Goal: Information Seeking & Learning: Understand process/instructions

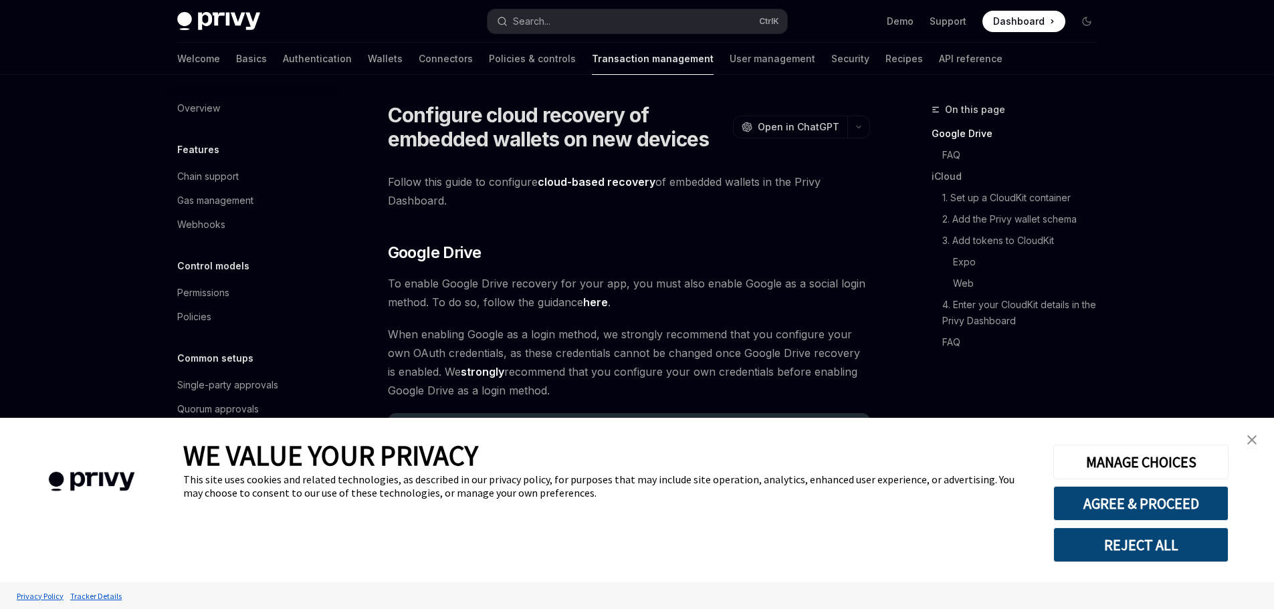
click at [1252, 438] on img "close banner" at bounding box center [1251, 439] width 9 height 9
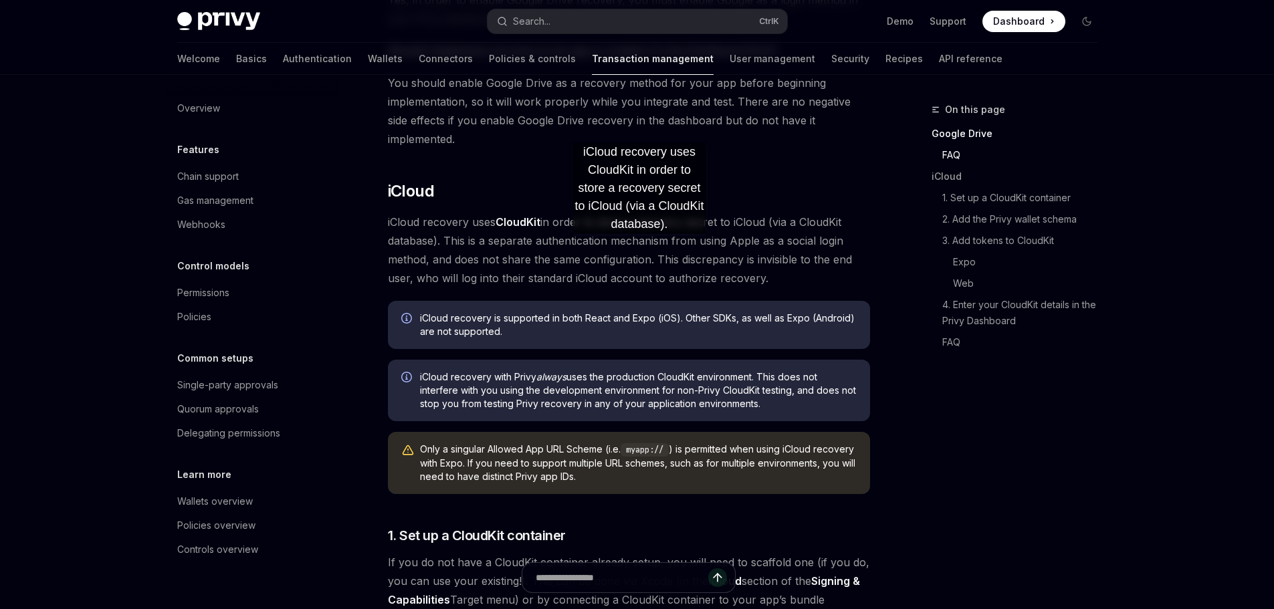
scroll to position [736, 0]
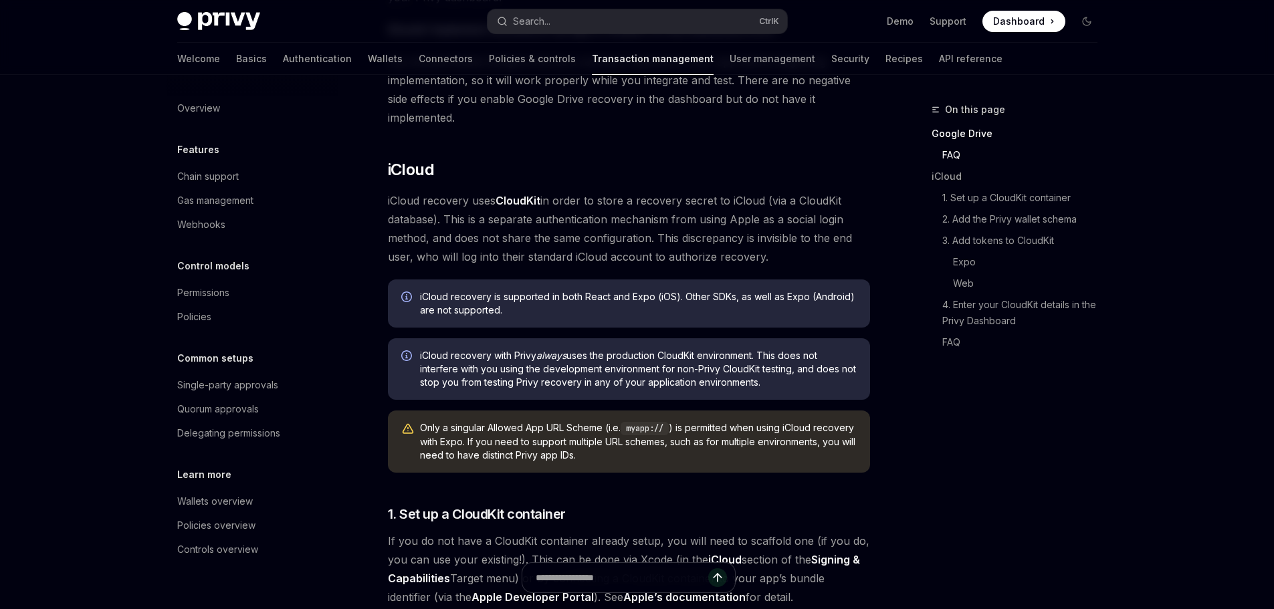
click at [354, 239] on div "Overview Features Chain support Gas management Webhooks Control models Permissi…" at bounding box center [263, 342] width 193 height 534
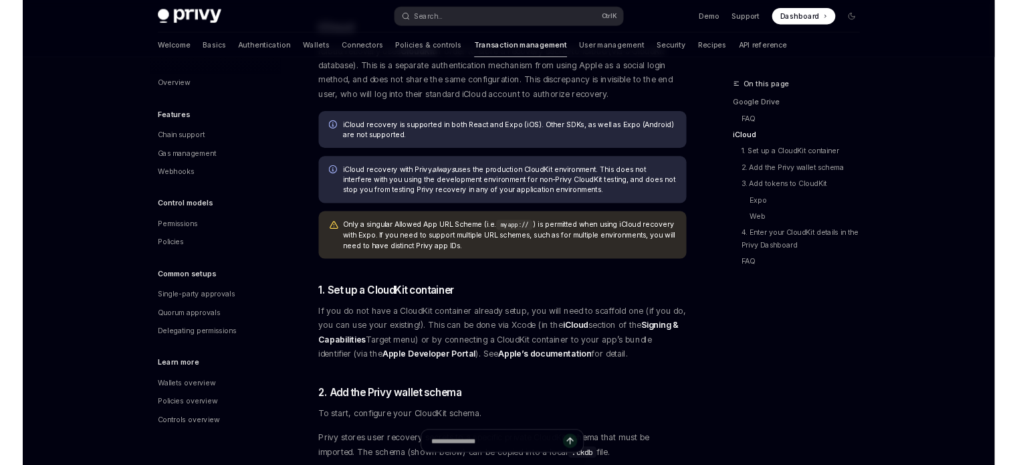
scroll to position [936, 0]
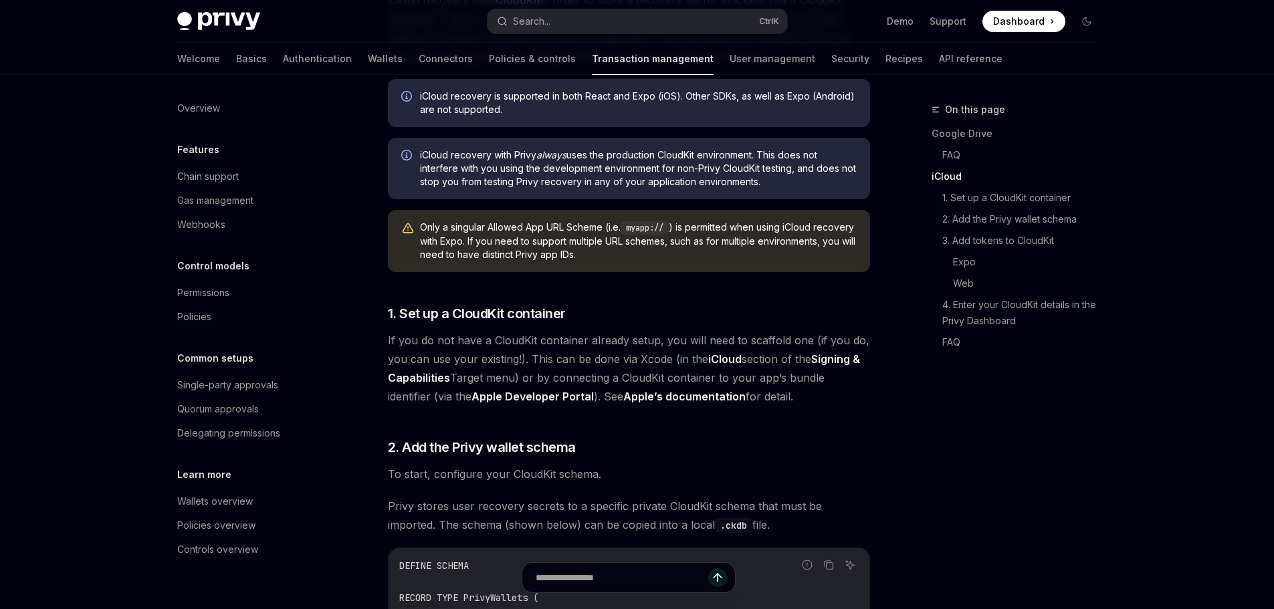
click at [730, 352] on strong "iCloud" at bounding box center [724, 358] width 33 height 13
click at [755, 352] on span "If you do not have a CloudKit container already setup, you will need to scaffol…" at bounding box center [629, 368] width 482 height 75
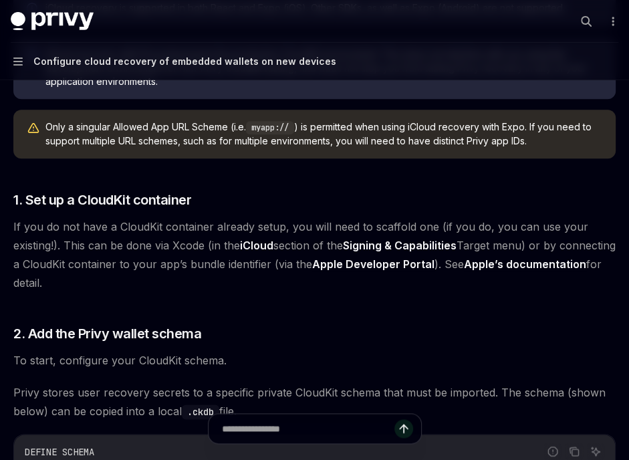
type textarea "*"
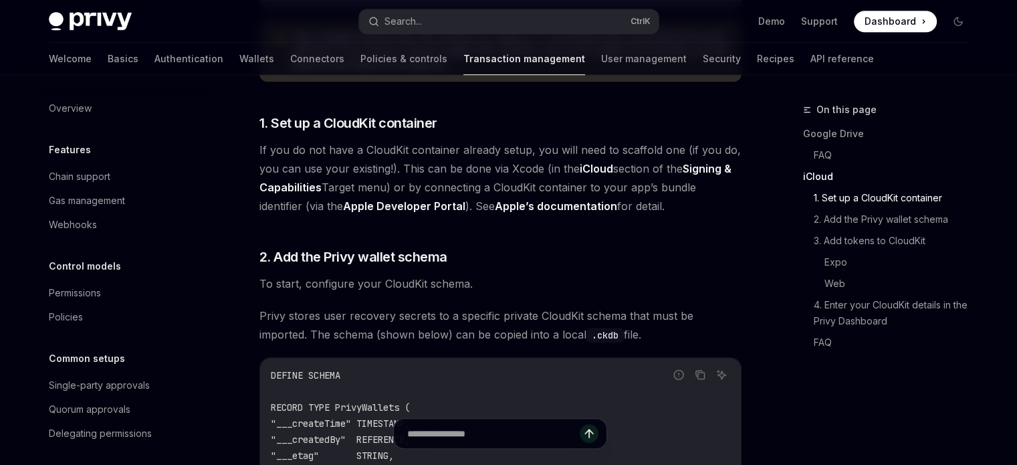
scroll to position [1070, 0]
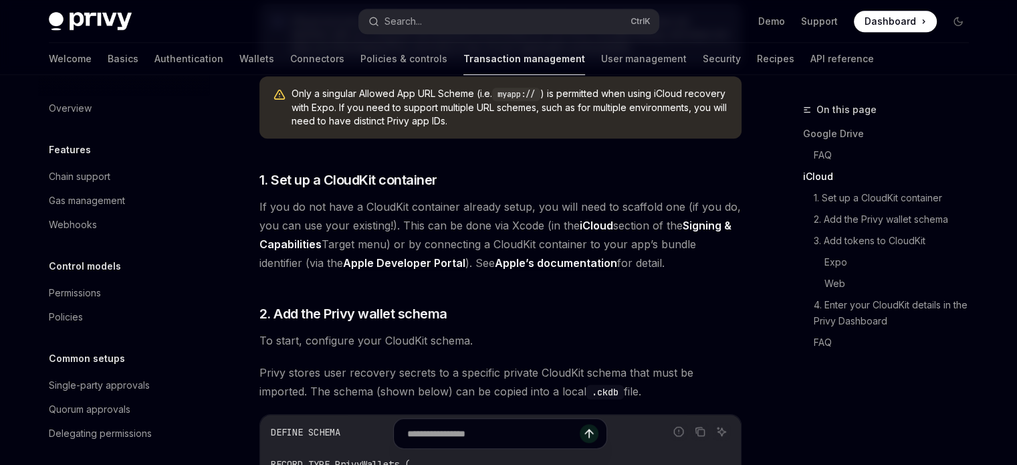
drag, startPoint x: 632, startPoint y: 243, endPoint x: 457, endPoint y: 245, distance: 175.2
click at [457, 245] on span "If you do not have a CloudKit container already setup, you will need to scaffol…" at bounding box center [500, 234] width 482 height 75
click at [495, 256] on link "Apple’s documentation" at bounding box center [556, 263] width 122 height 14
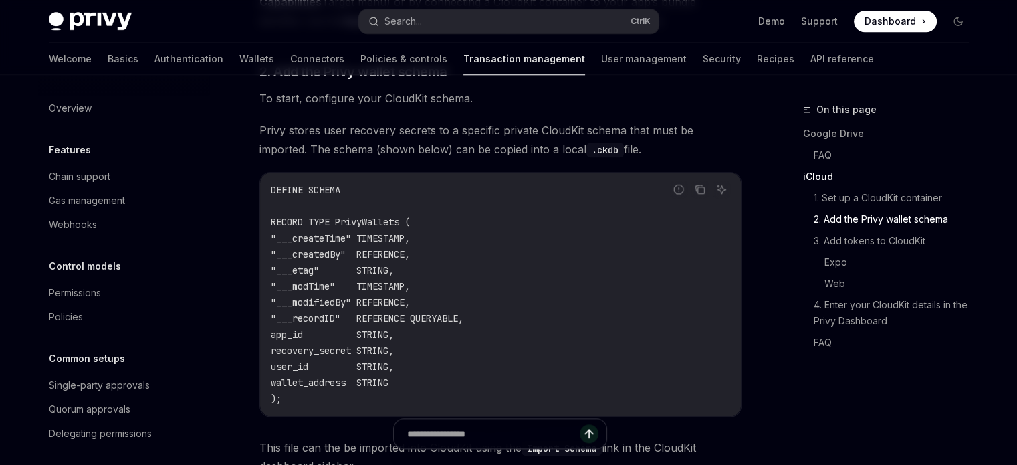
scroll to position [1337, 0]
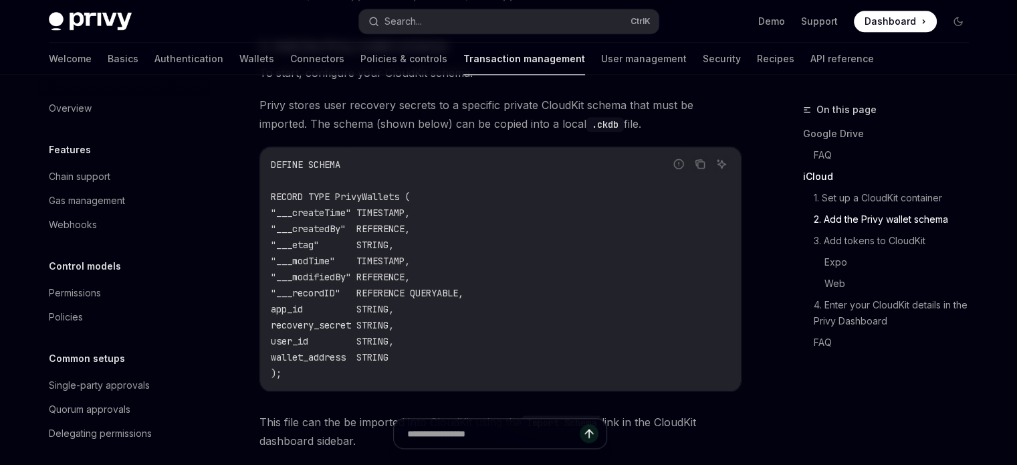
click at [965, 426] on div "On this page Google Drive FAQ iCloud 1. Set up a CloudKit container 2. Add the …" at bounding box center [877, 283] width 203 height 363
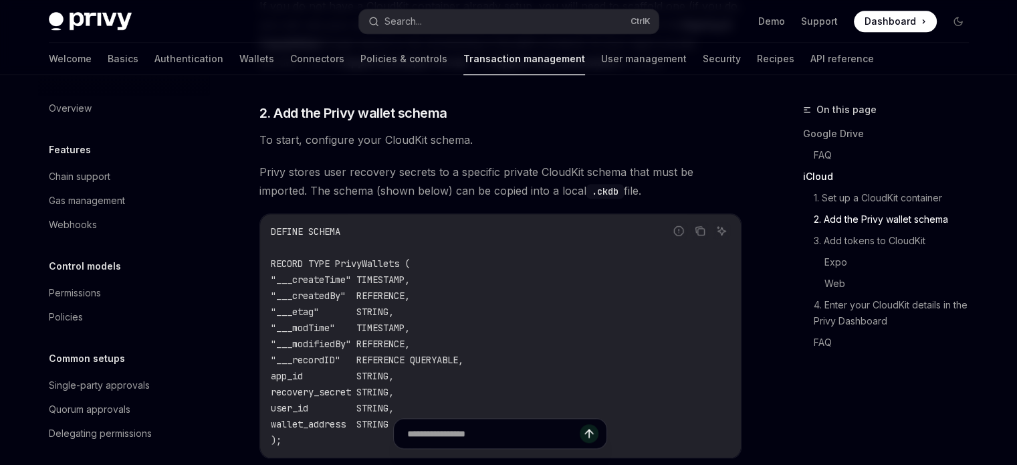
scroll to position [1204, 0]
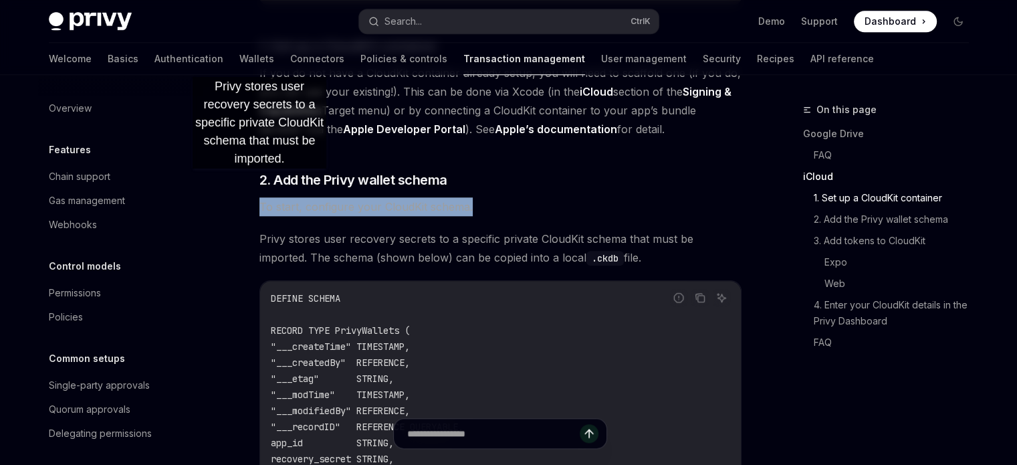
drag, startPoint x: 473, startPoint y: 181, endPoint x: 259, endPoint y: 182, distance: 214.0
click at [259, 197] on span "To start, configure your CloudKit schema." at bounding box center [500, 206] width 482 height 19
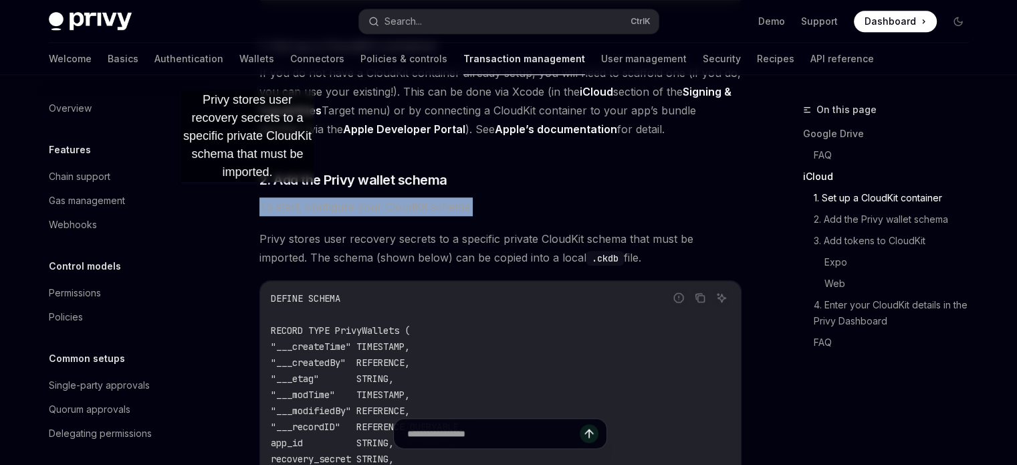
click at [247, 196] on div "Configure cloud recovery of embedded wallets on new devices OpenAI Open in Chat…" at bounding box center [375, 419] width 738 height 3043
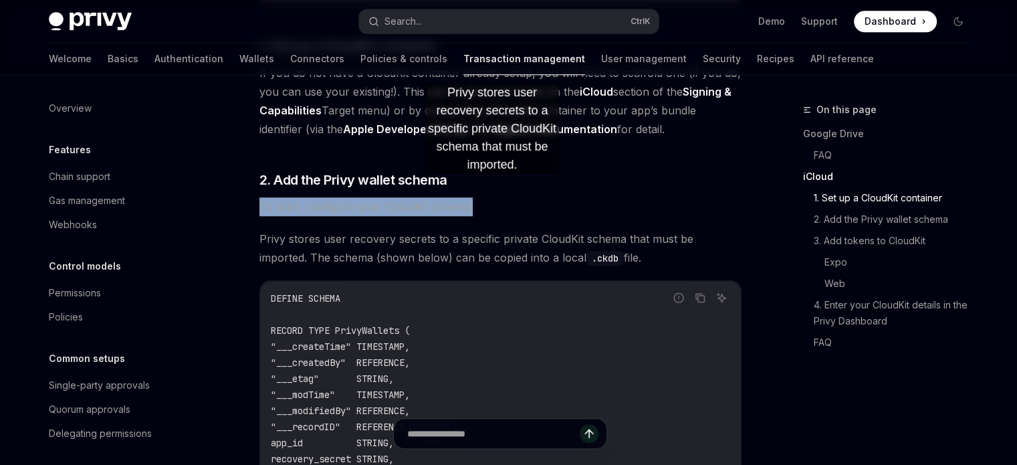
drag, startPoint x: 249, startPoint y: 181, endPoint x: 492, endPoint y: 188, distance: 243.5
click at [492, 188] on div "Configure cloud recovery of embedded wallets on new devices OpenAI Open in Chat…" at bounding box center [375, 419] width 738 height 3043
click at [492, 197] on span "To start, configure your CloudKit schema." at bounding box center [500, 206] width 482 height 19
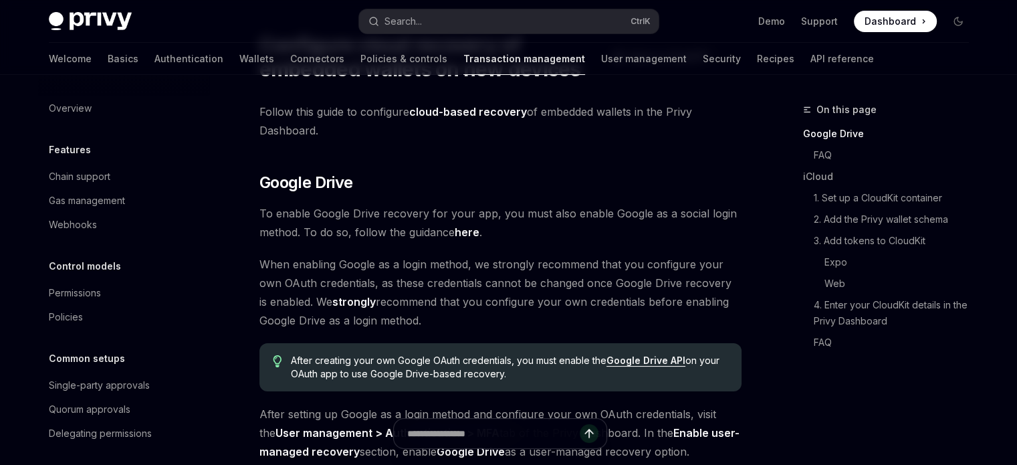
scroll to position [0, 0]
